Goal: Task Accomplishment & Management: Manage account settings

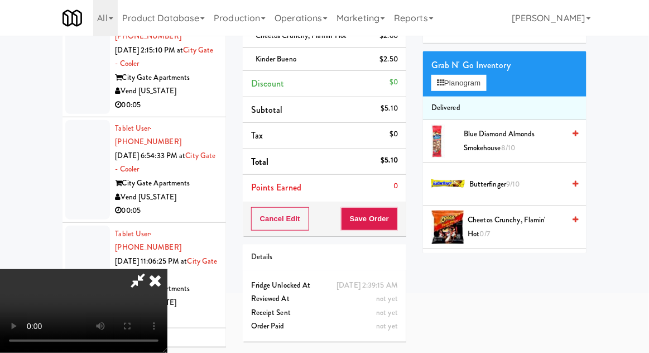
scroll to position [4831, 0]
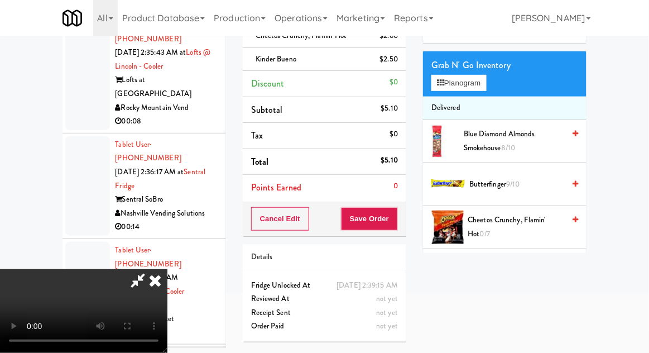
click at [167, 269] on icon at bounding box center [155, 280] width 25 height 22
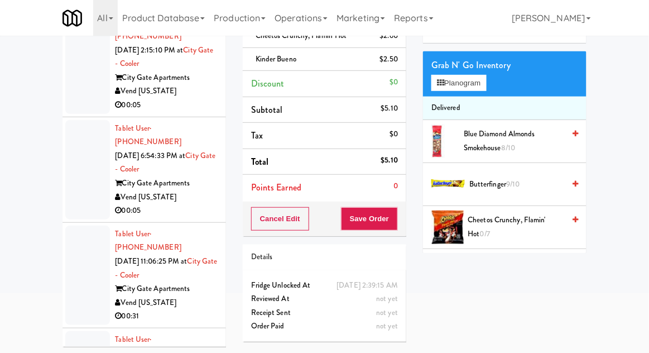
scroll to position [0, 0]
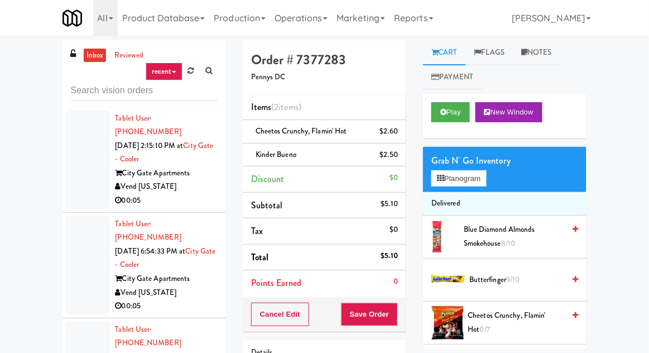
click at [192, 64] on link at bounding box center [191, 71] width 17 height 17
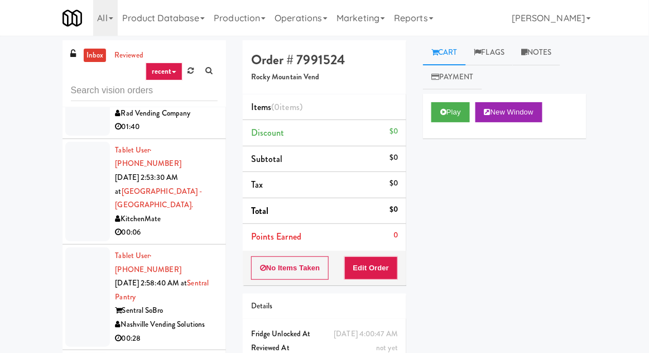
scroll to position [2591, 0]
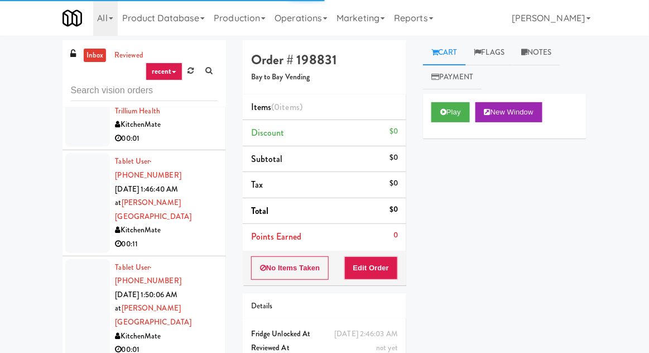
scroll to position [1952, 0]
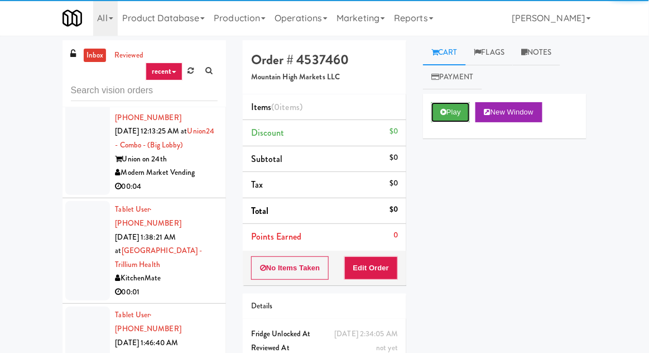
click at [444, 113] on icon at bounding box center [443, 111] width 6 height 7
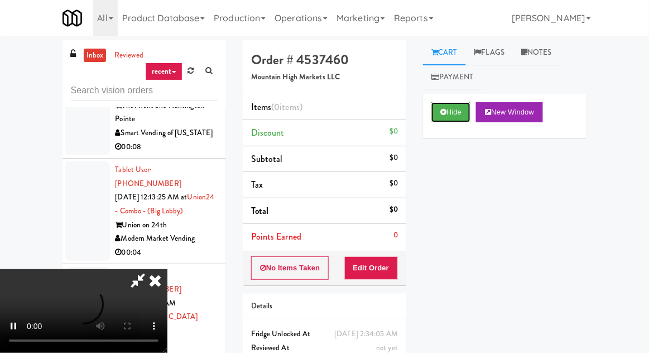
scroll to position [1740, 0]
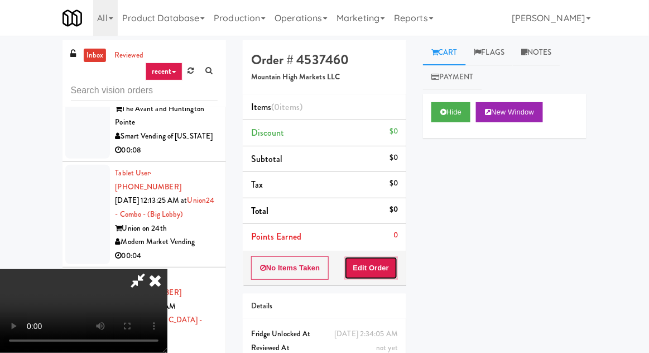
click at [383, 266] on button "Edit Order" at bounding box center [371, 267] width 54 height 23
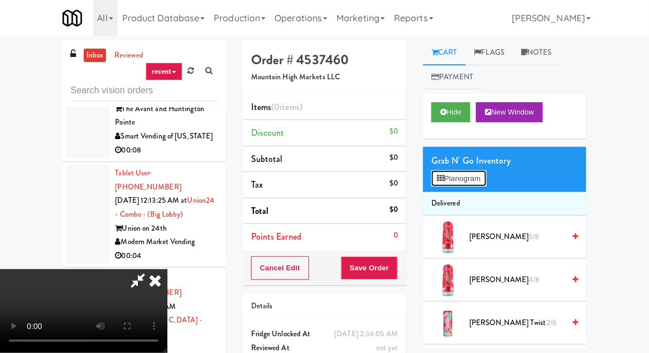
click at [479, 174] on button "Planogram" at bounding box center [458, 178] width 55 height 17
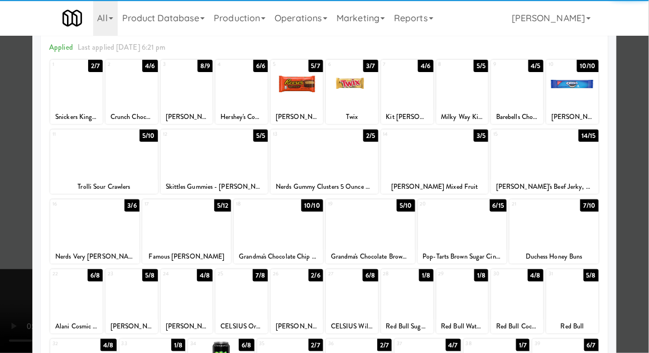
scroll to position [52, 0]
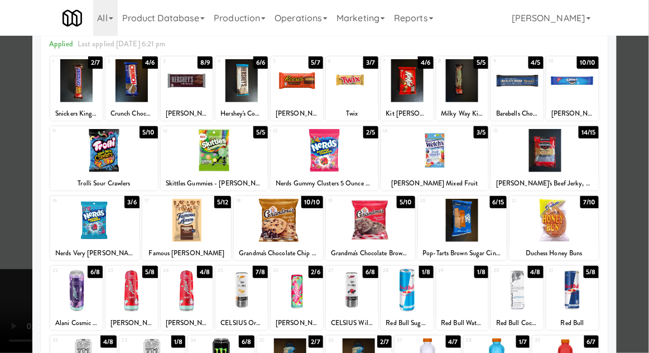
click at [472, 291] on div at bounding box center [462, 289] width 52 height 43
click at [644, 182] on div at bounding box center [324, 176] width 649 height 353
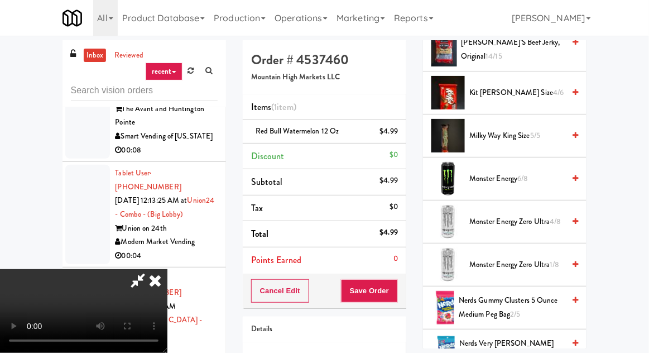
scroll to position [917, 0]
click at [561, 217] on span "4/8" at bounding box center [555, 222] width 11 height 11
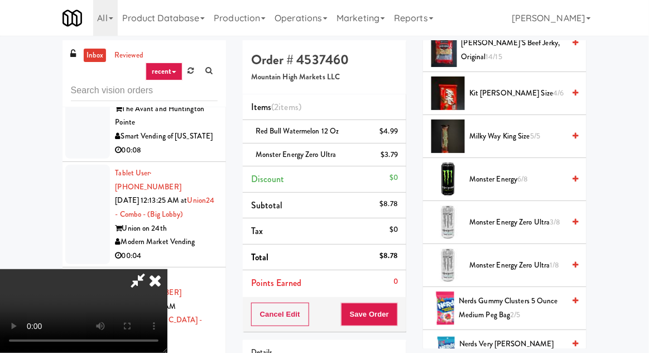
click at [396, 126] on div "$4.99" at bounding box center [389, 131] width 18 height 14
click at [396, 130] on link at bounding box center [397, 136] width 10 height 14
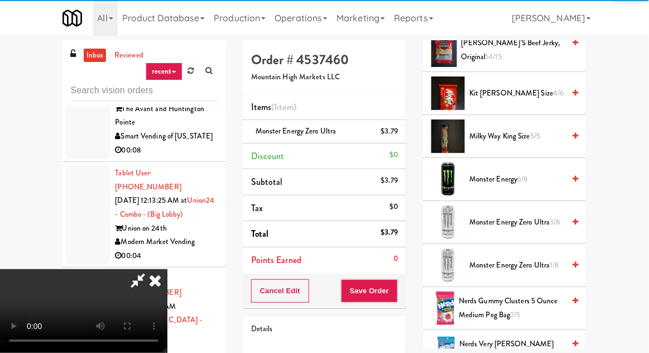
click at [505, 178] on span "Monster Energy 6/8" at bounding box center [516, 179] width 95 height 14
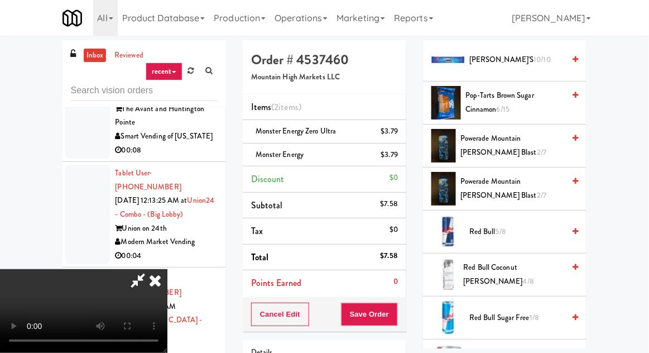
scroll to position [1252, 0]
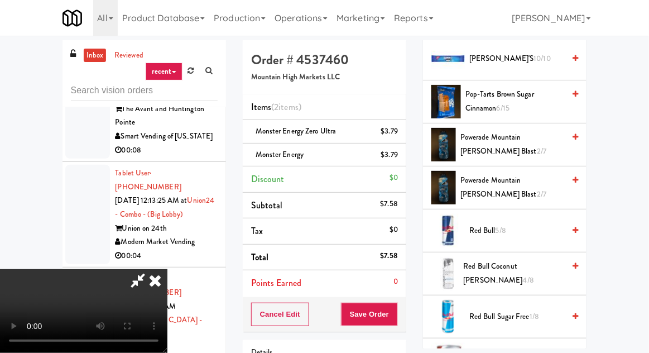
click at [561, 174] on span "Powerade Mountain [PERSON_NAME] Blast 2/7" at bounding box center [512, 187] width 104 height 27
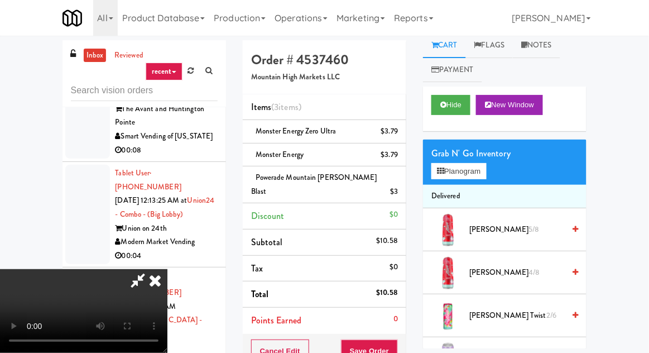
scroll to position [0, 0]
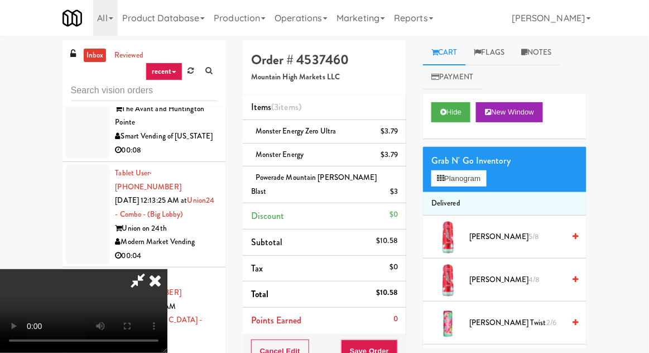
click at [475, 157] on div "Grab N' Go Inventory" at bounding box center [504, 160] width 147 height 17
click at [472, 177] on button "Planogram" at bounding box center [458, 178] width 55 height 17
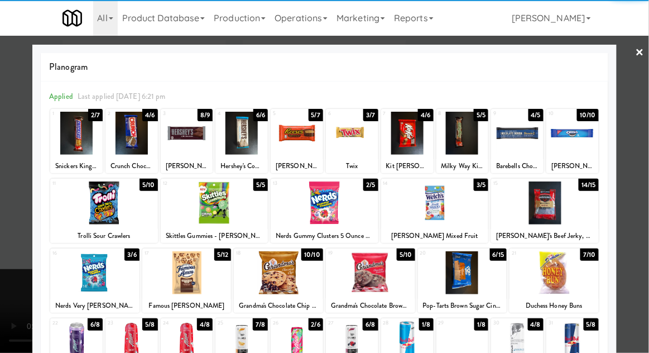
click at [395, 282] on div at bounding box center [370, 272] width 89 height 43
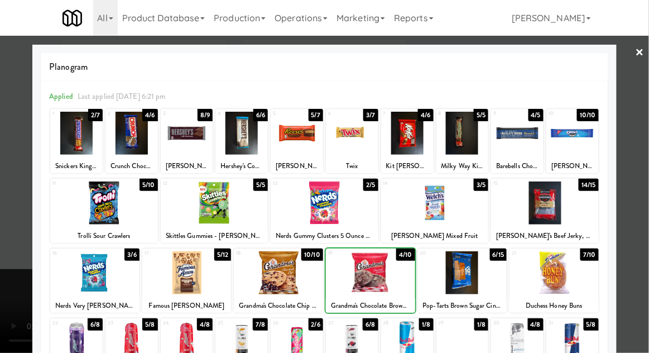
click at [642, 164] on div at bounding box center [324, 176] width 649 height 353
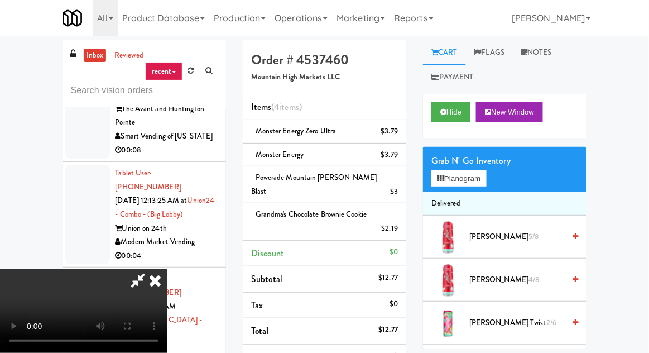
click at [402, 180] on li "Powerade Mountain [PERSON_NAME] Blast $3" at bounding box center [325, 184] width 164 height 37
click at [401, 192] on icon at bounding box center [399, 195] width 6 height 7
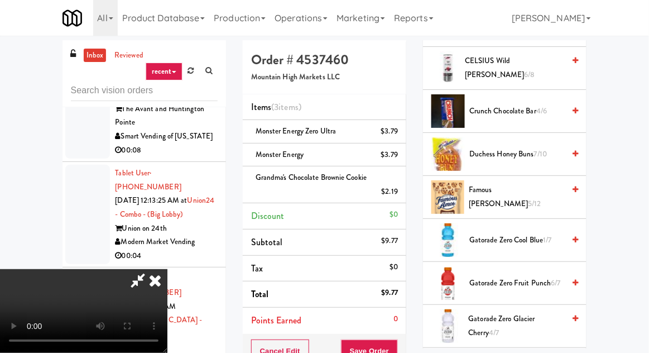
click at [514, 321] on span "Gatorade Zero Glacier Cherry 4/7" at bounding box center [517, 325] width 96 height 27
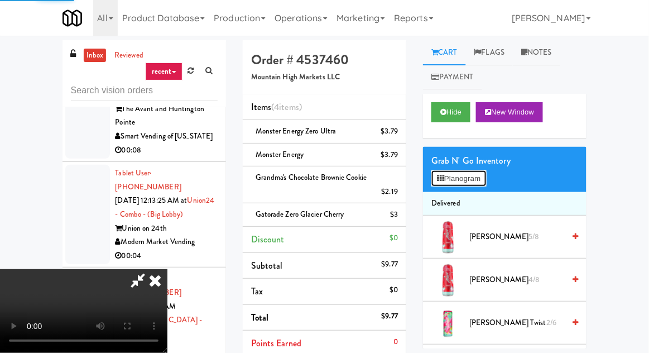
click at [474, 182] on button "Planogram" at bounding box center [458, 178] width 55 height 17
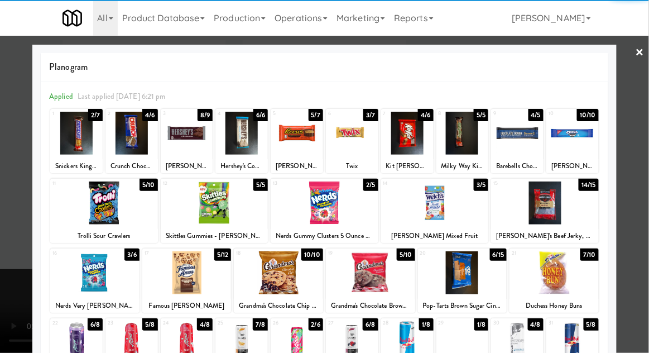
click at [75, 145] on div at bounding box center [76, 133] width 52 height 43
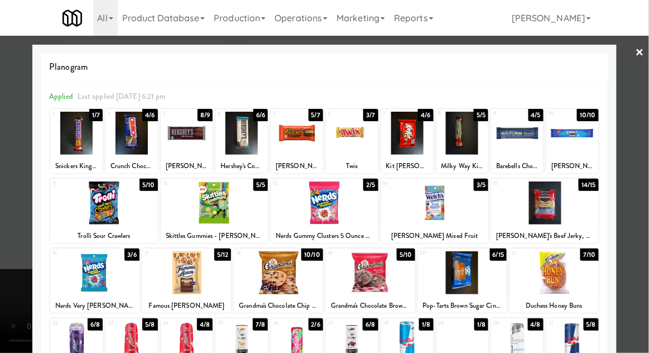
click at [17, 268] on div at bounding box center [324, 176] width 649 height 353
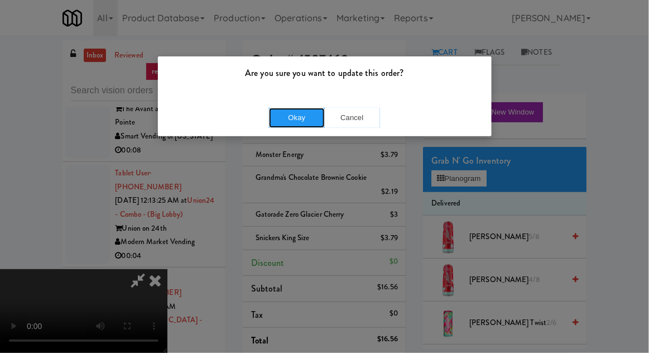
click at [306, 119] on button "Okay" at bounding box center [297, 118] width 56 height 20
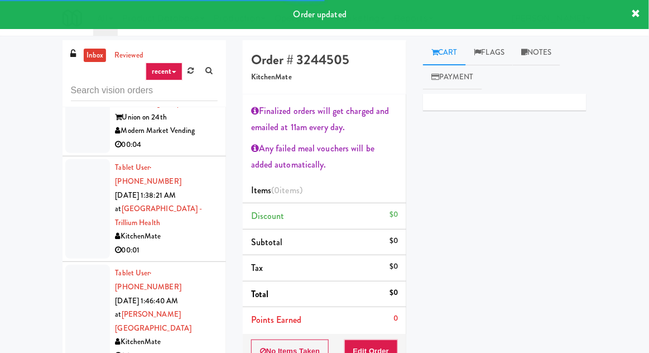
scroll to position [1851, 0]
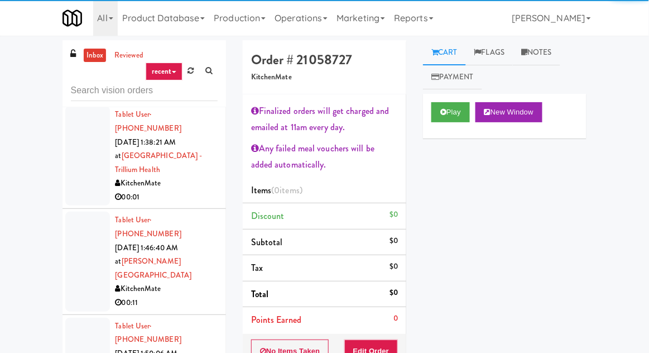
scroll to position [1962, 0]
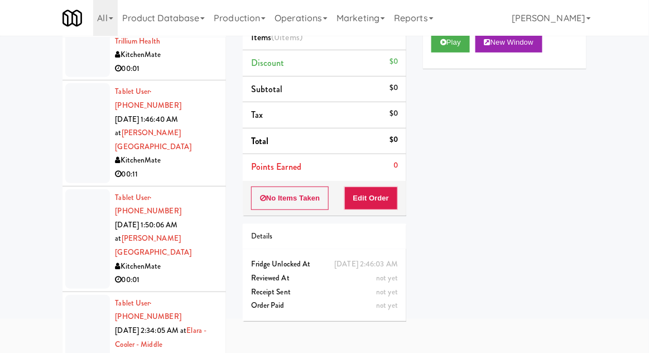
scroll to position [92, 0]
